Goal: Task Accomplishment & Management: Complete application form

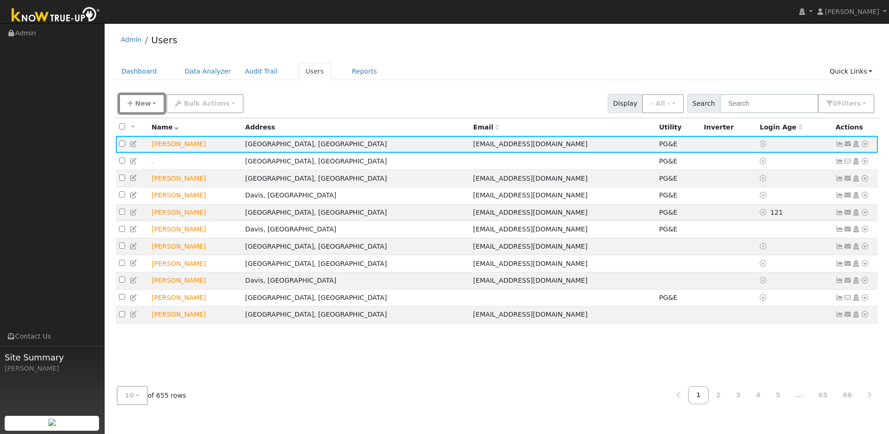
click at [142, 106] on span "New" at bounding box center [143, 103] width 16 height 7
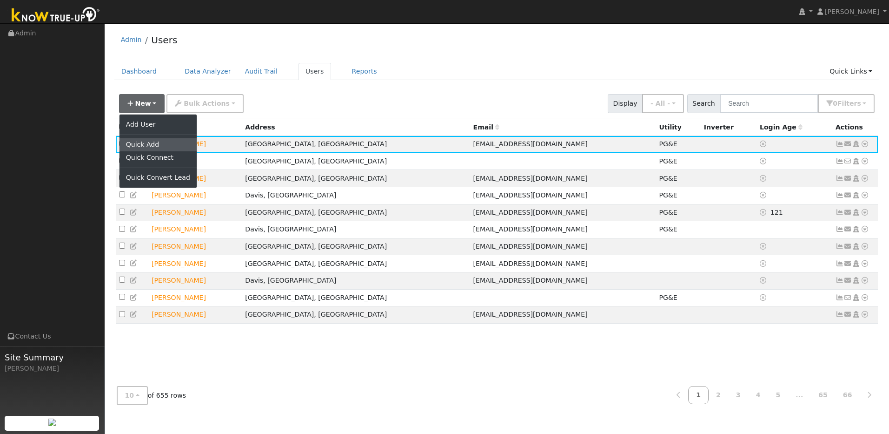
click at [148, 147] on link "Quick Add" at bounding box center [158, 144] width 77 height 13
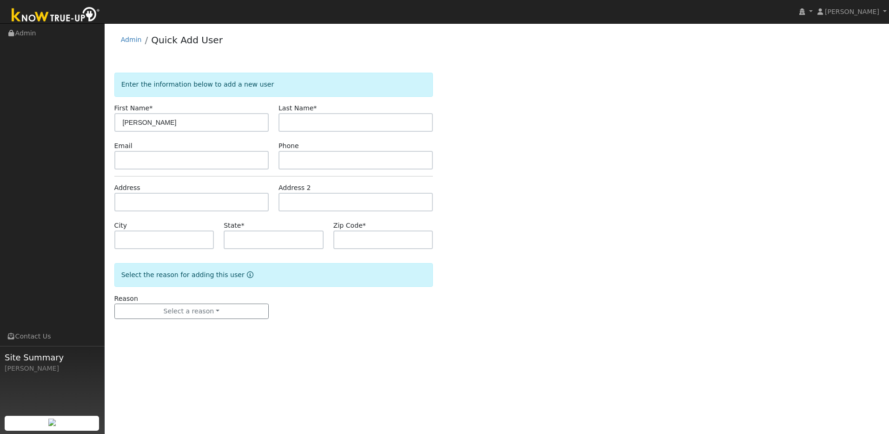
type input "Sally"
drag, startPoint x: 307, startPoint y: 123, endPoint x: 311, endPoint y: 113, distance: 10.9
click at [309, 120] on input "text" at bounding box center [356, 122] width 154 height 19
type input "Ozonoff"
drag, startPoint x: 246, startPoint y: 164, endPoint x: 246, endPoint y: 158, distance: 6.1
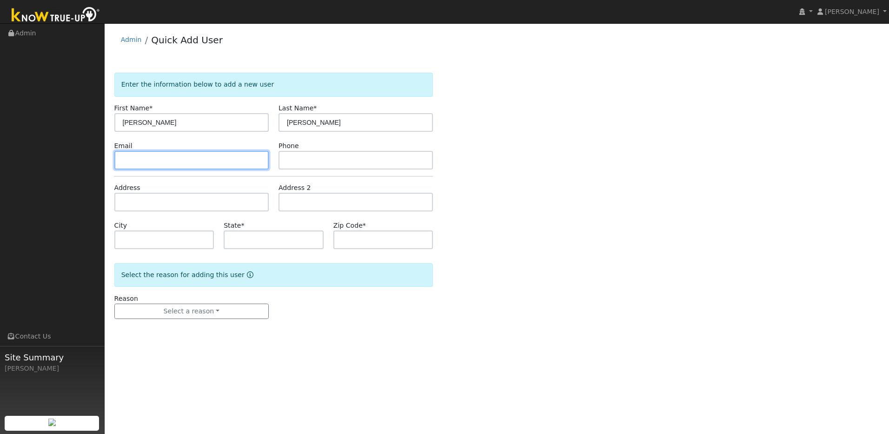
click at [245, 164] on input "text" at bounding box center [191, 160] width 154 height 19
type input "sally.ozonoff@gmail.com"
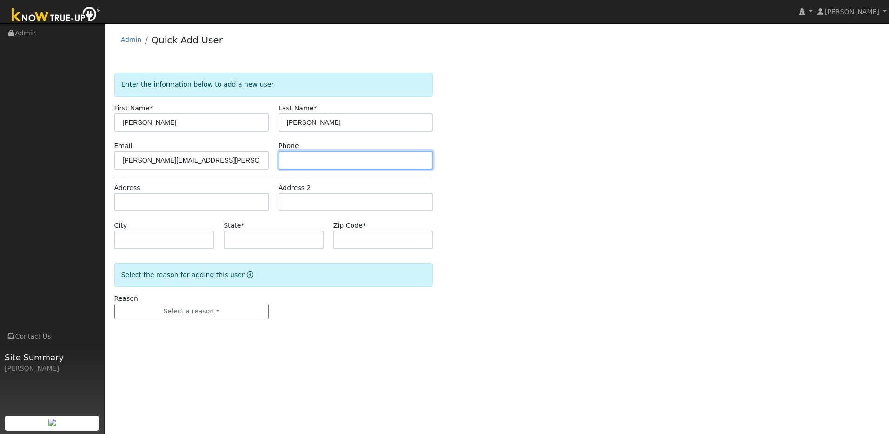
click at [294, 154] on input "text" at bounding box center [356, 160] width 154 height 19
type input "530-400-1810"
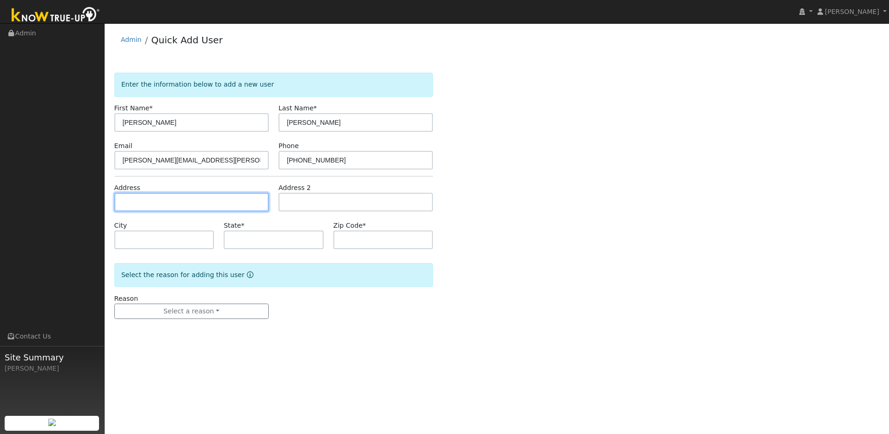
click at [240, 203] on input "text" at bounding box center [191, 202] width 154 height 19
type input "1801 Valdora Street"
type input "Davis"
type input "CA"
type input "95618"
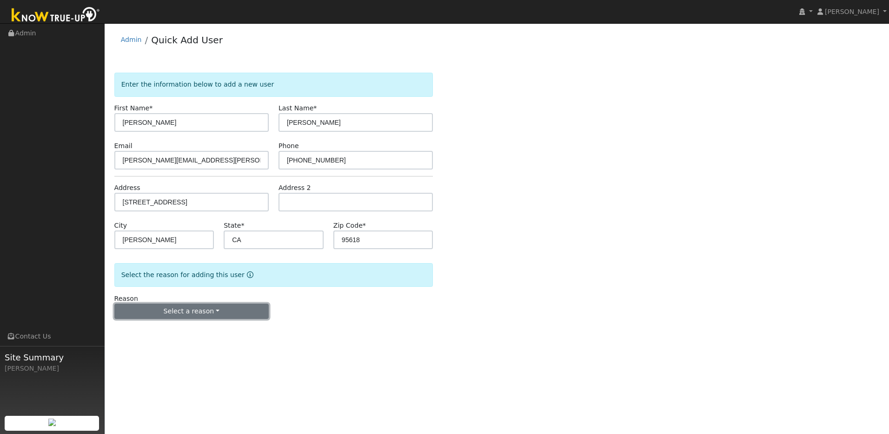
click at [240, 306] on button "Select a reason" at bounding box center [191, 311] width 154 height 16
click at [180, 327] on link "New lead" at bounding box center [166, 330] width 103 height 13
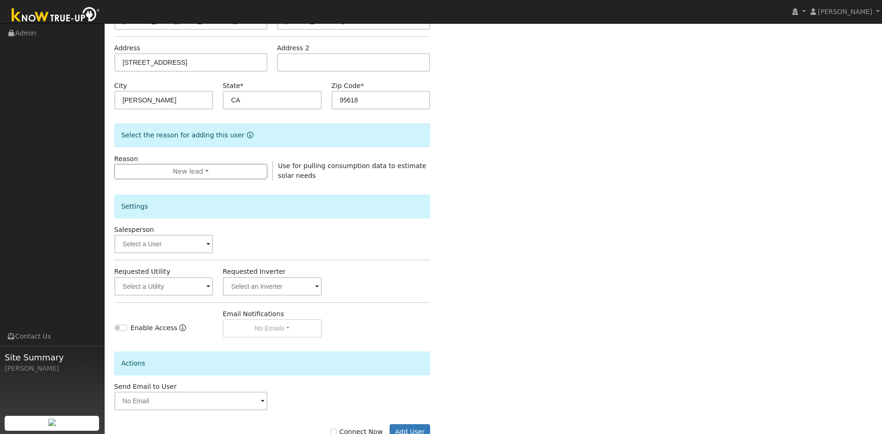
scroll to position [169, 0]
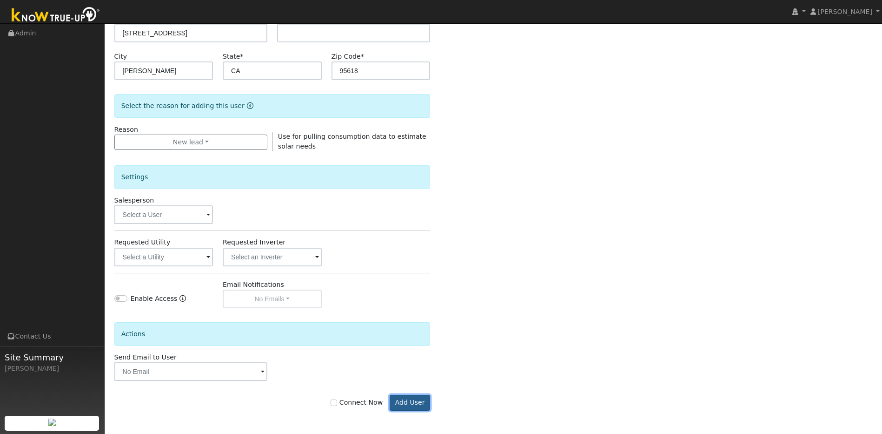
click at [416, 402] on button "Add User" at bounding box center [410, 402] width 40 height 16
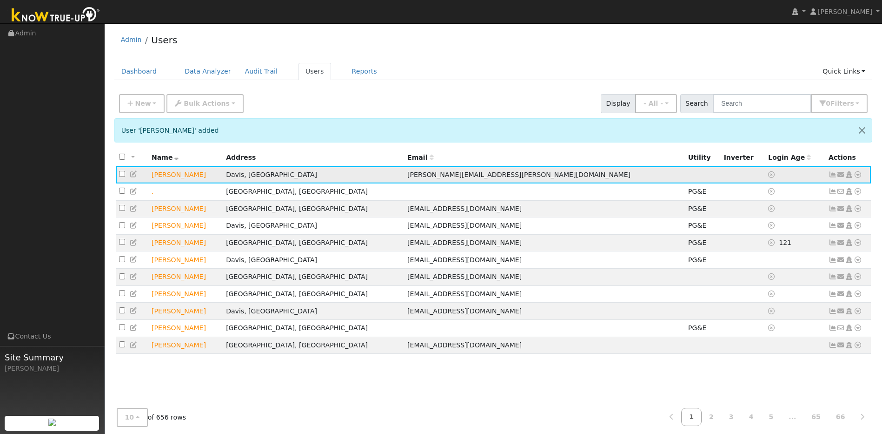
click at [134, 175] on icon at bounding box center [134, 174] width 8 height 7
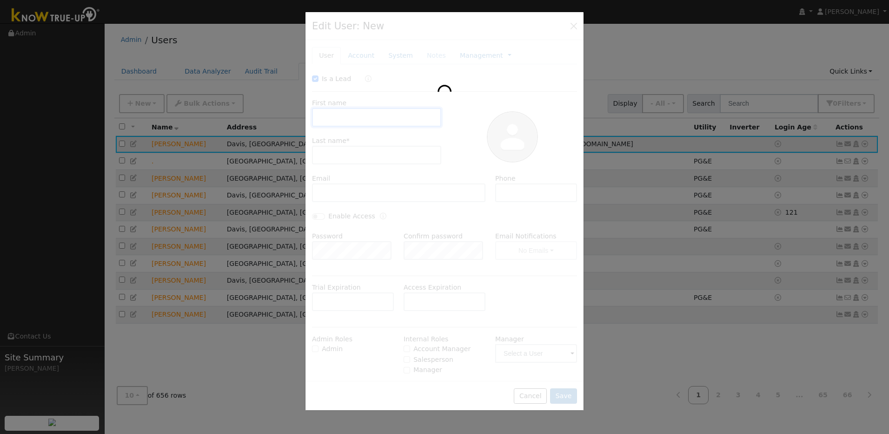
checkbox input "true"
type input "Sally"
type input "Ozonoff"
type input "[PERSON_NAME][EMAIL_ADDRESS][PERSON_NAME][DOMAIN_NAME]"
type input "530-400-1810"
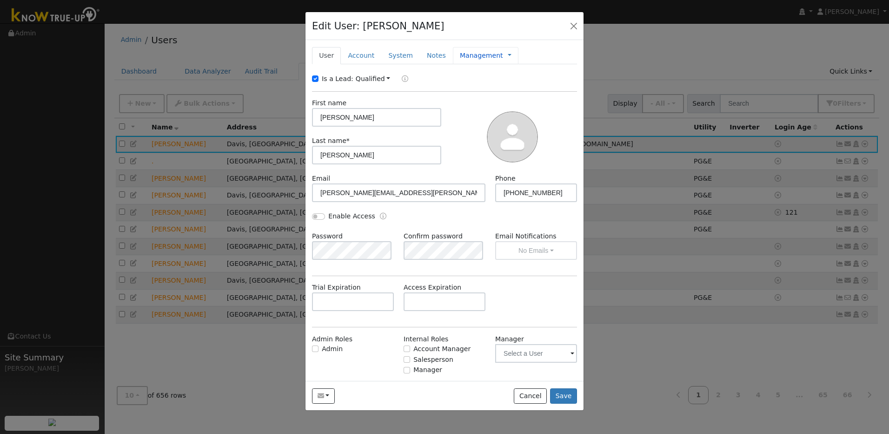
click at [487, 55] on link "Management" at bounding box center [481, 56] width 43 height 10
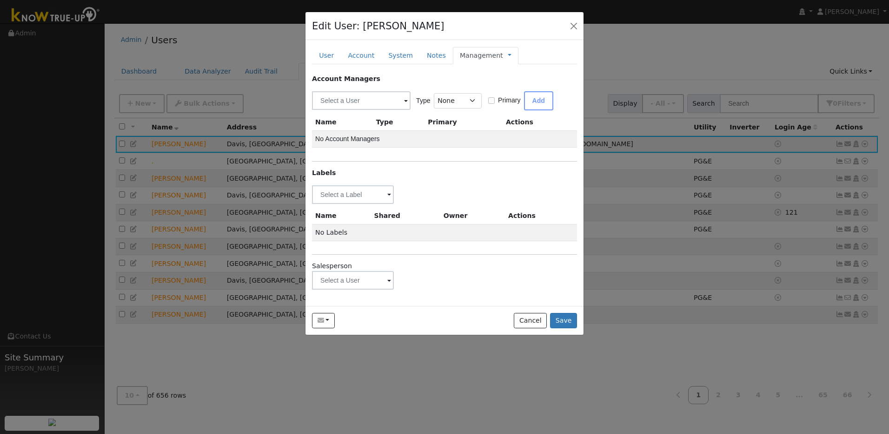
click at [389, 200] on span at bounding box center [389, 195] width 4 height 11
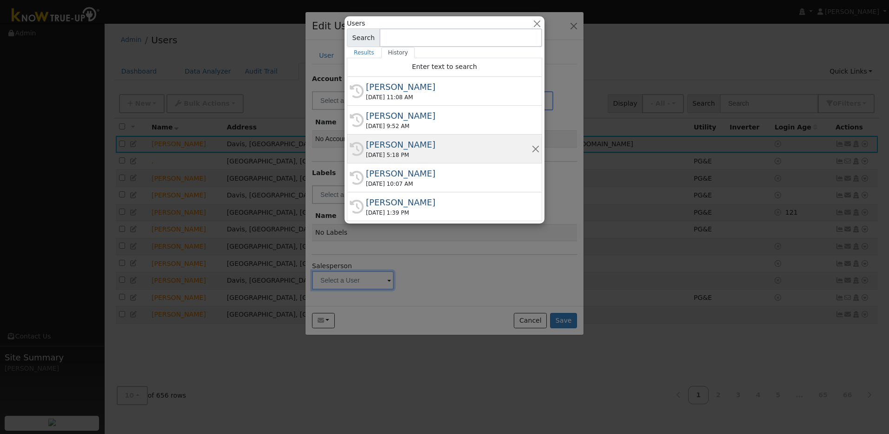
click at [414, 150] on div "Munro Boyd" at bounding box center [449, 144] width 166 height 13
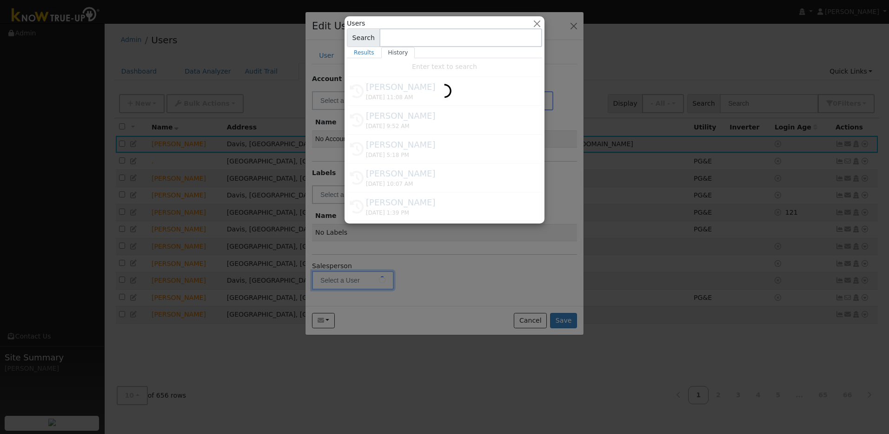
type input "Munro Boyd"
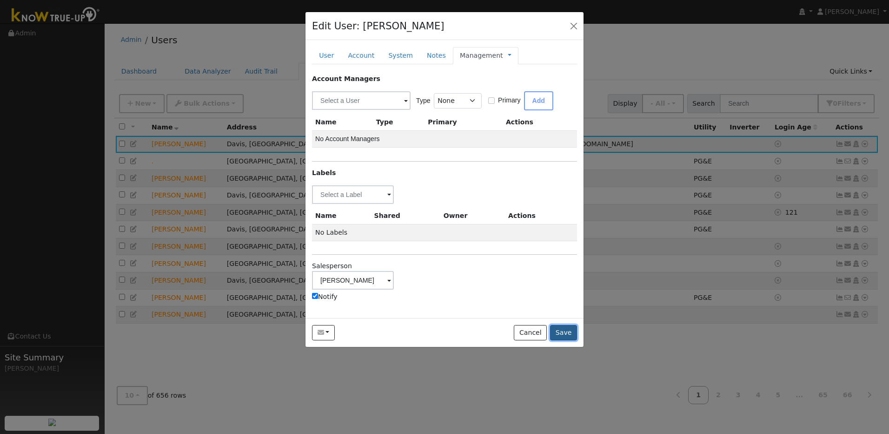
click at [557, 333] on button "Save" at bounding box center [563, 333] width 27 height 16
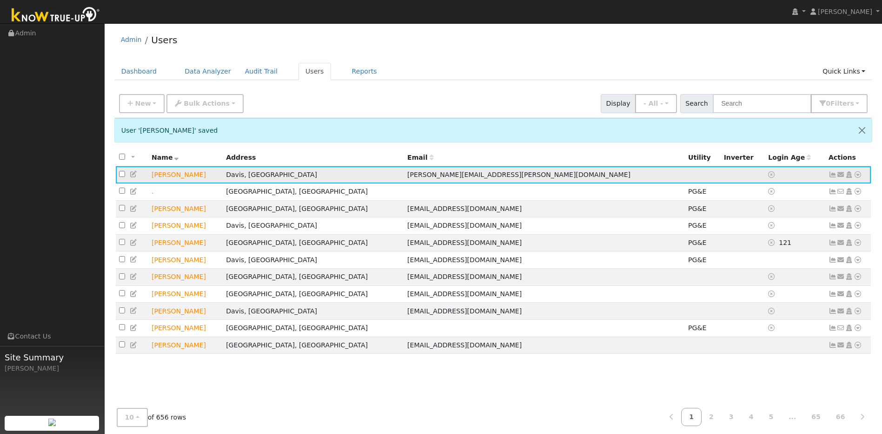
click at [858, 177] on icon at bounding box center [858, 174] width 8 height 7
click at [763, 245] on link "Utility" at bounding box center [761, 244] width 65 height 13
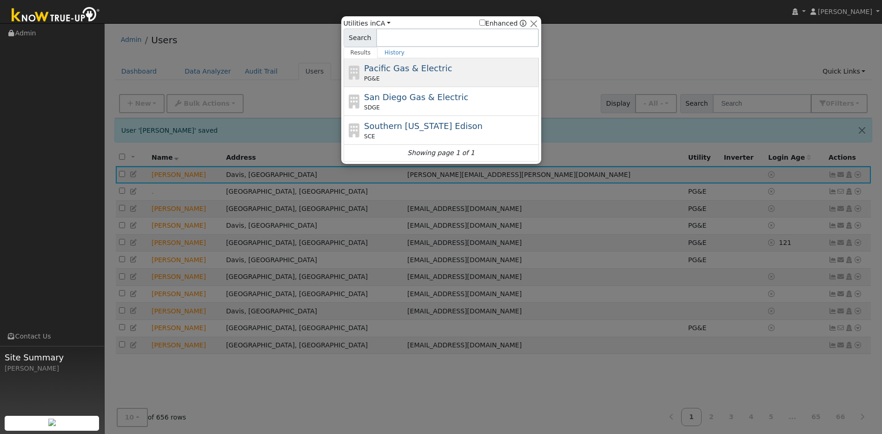
click at [449, 69] on div "Pacific Gas & Electric PG&E" at bounding box center [450, 72] width 173 height 21
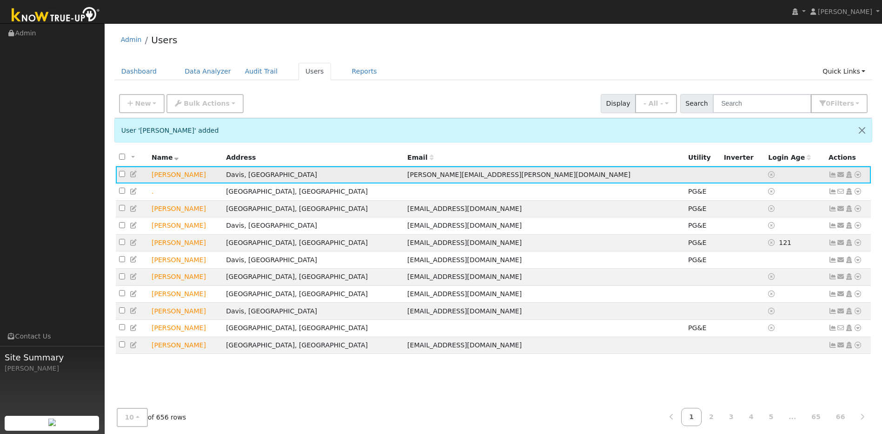
click at [463, 176] on icon at bounding box center [858, 174] width 8 height 7
click at [463, 249] on link "Utility" at bounding box center [761, 244] width 65 height 13
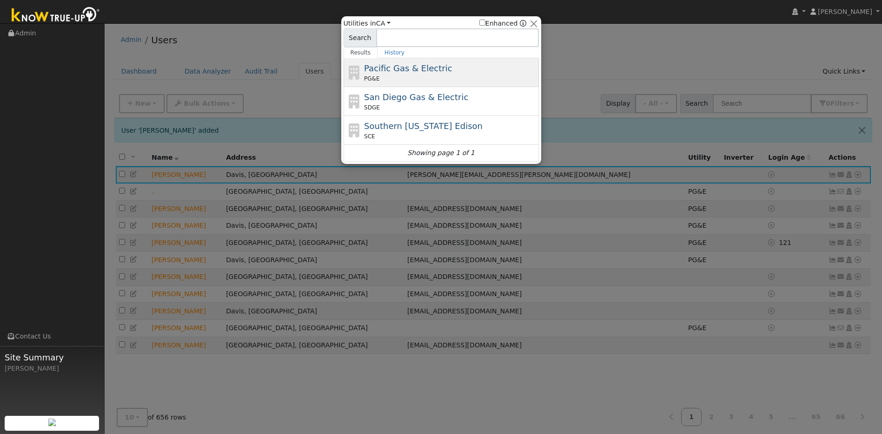
click at [408, 73] on span "Pacific Gas & Electric" at bounding box center [408, 68] width 88 height 10
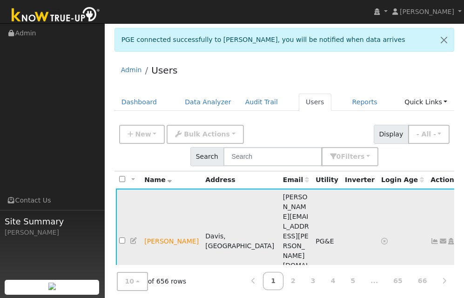
click at [430, 238] on icon at bounding box center [434, 241] width 8 height 7
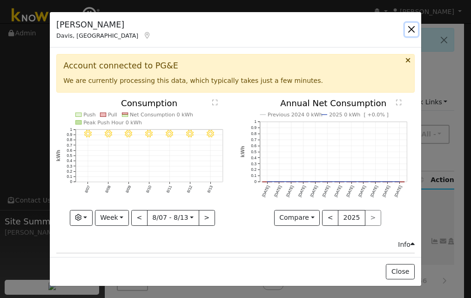
click at [413, 24] on button "button" at bounding box center [411, 29] width 13 height 13
